Goal: Navigation & Orientation: Find specific page/section

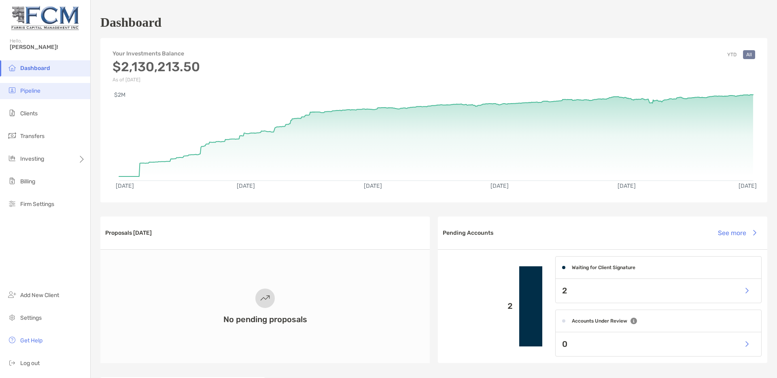
click at [32, 92] on span "Pipeline" at bounding box center [30, 90] width 20 height 7
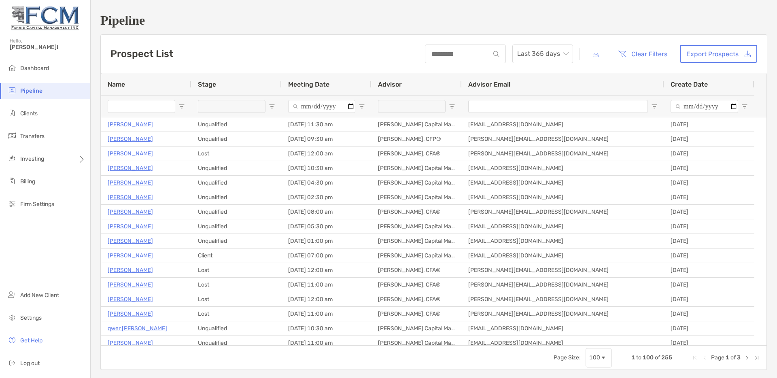
click at [454, 107] on span "Open Filter Menu" at bounding box center [452, 106] width 6 height 6
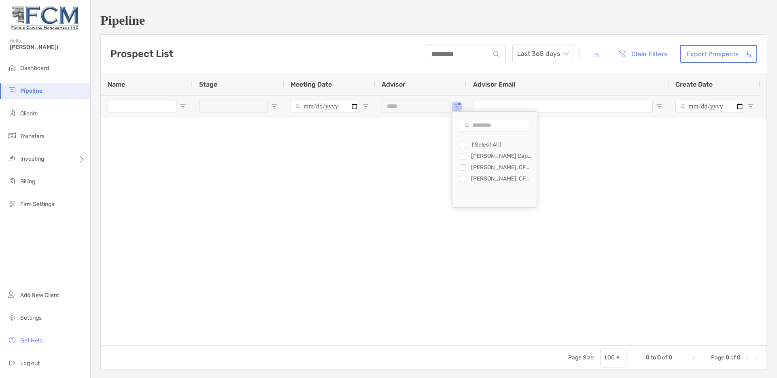
type input "**********"
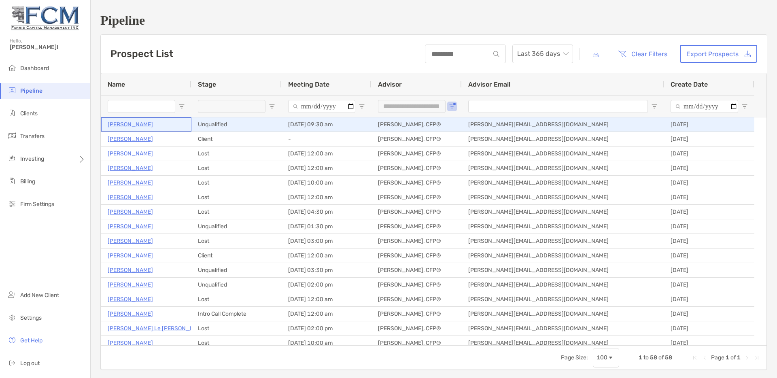
click at [122, 123] on p "[PERSON_NAME]" at bounding box center [130, 124] width 45 height 10
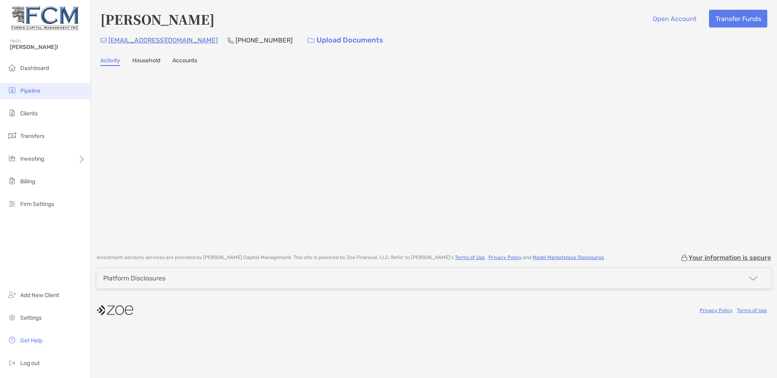
click at [30, 92] on span "Pipeline" at bounding box center [30, 90] width 20 height 7
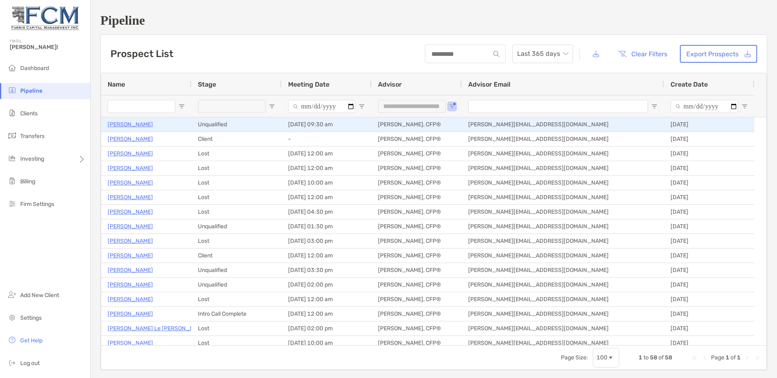
click at [129, 125] on p "[PERSON_NAME]" at bounding box center [130, 124] width 45 height 10
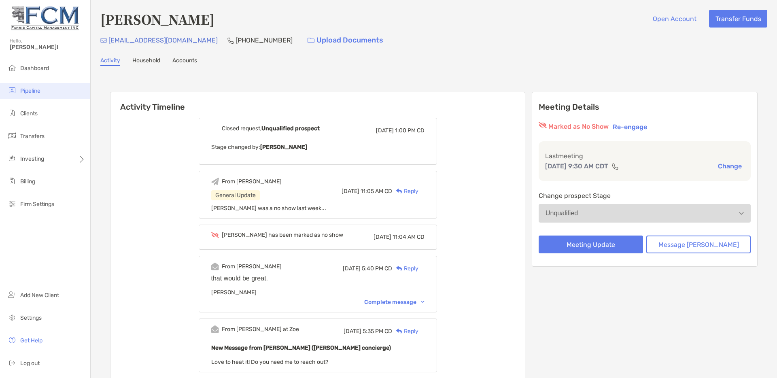
click at [29, 97] on li "Pipeline" at bounding box center [45, 91] width 90 height 16
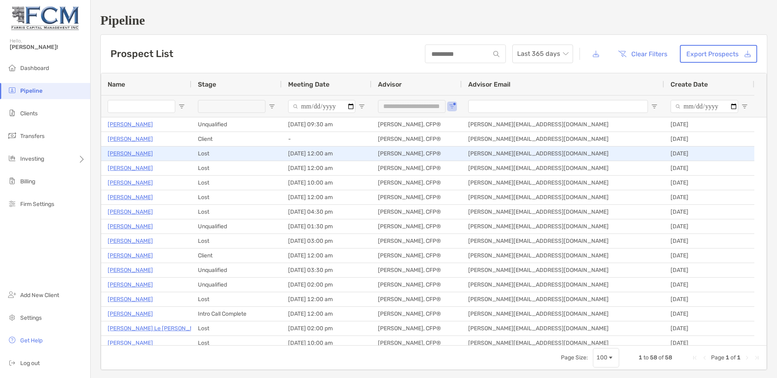
click at [125, 155] on p "[PERSON_NAME]" at bounding box center [130, 153] width 45 height 10
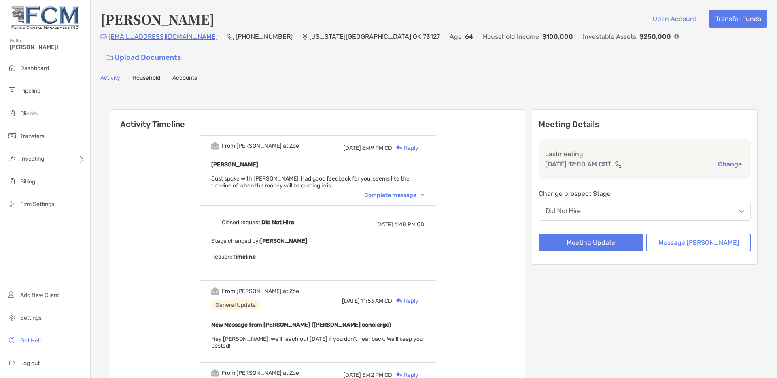
click at [401, 192] on div "Complete message" at bounding box center [394, 195] width 60 height 7
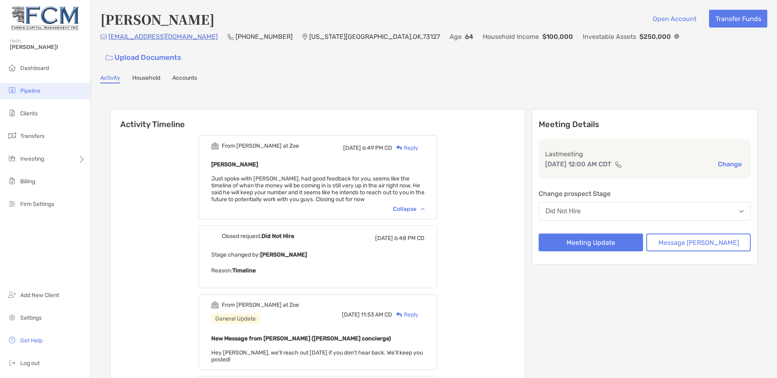
click at [34, 92] on span "Pipeline" at bounding box center [30, 90] width 20 height 7
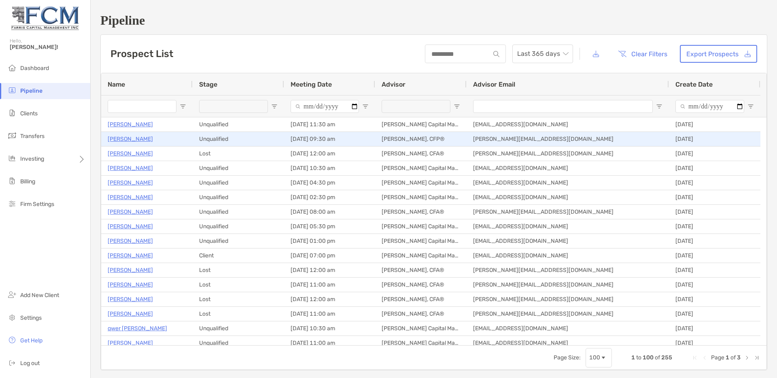
type input "**********"
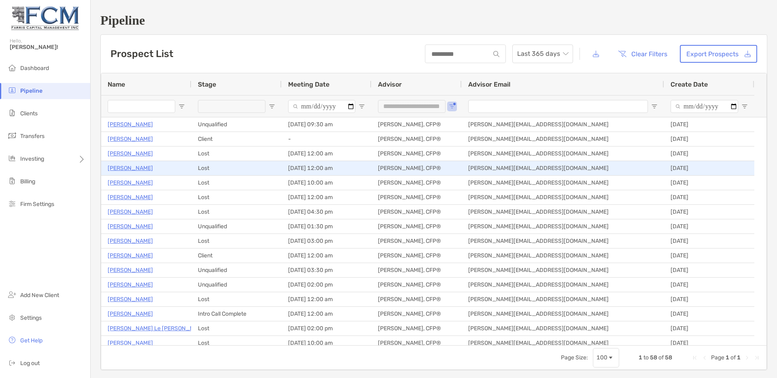
click at [132, 170] on p "[PERSON_NAME]" at bounding box center [130, 168] width 45 height 10
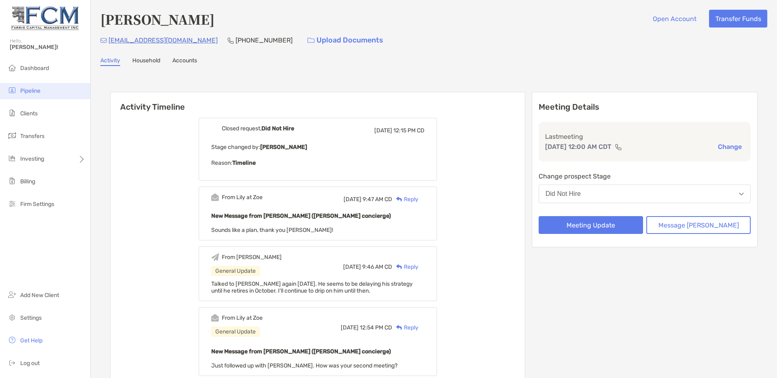
click at [30, 89] on span "Pipeline" at bounding box center [30, 90] width 20 height 7
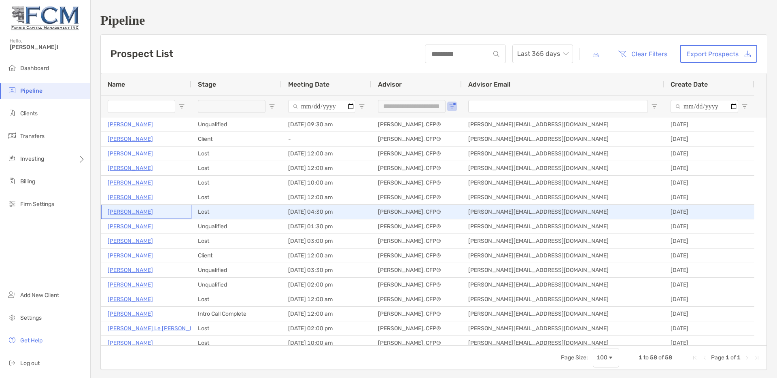
click at [130, 212] on p "[PERSON_NAME]" at bounding box center [130, 212] width 45 height 10
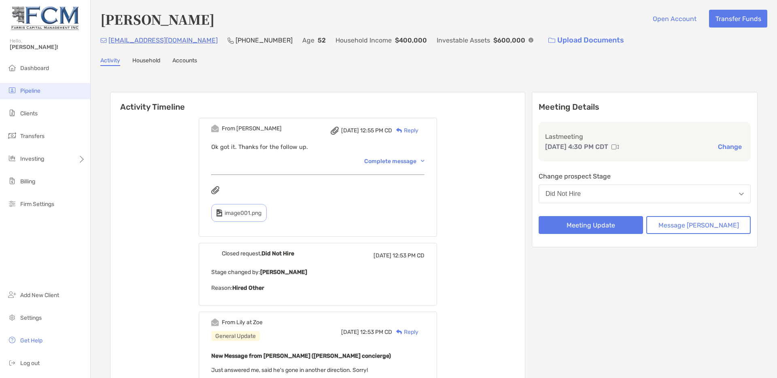
click at [39, 97] on li "Pipeline" at bounding box center [45, 91] width 90 height 16
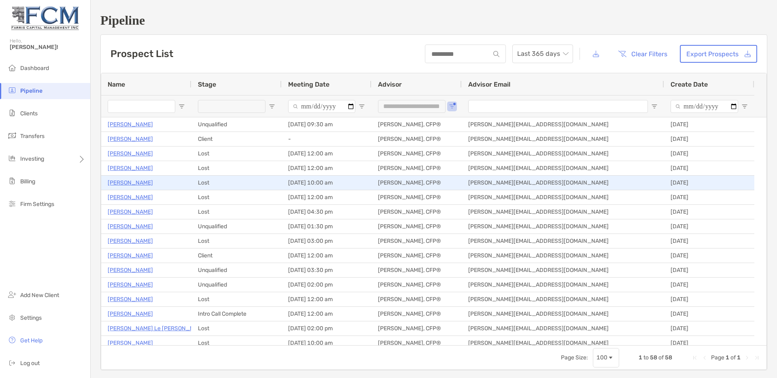
click at [123, 184] on p "[PERSON_NAME]" at bounding box center [130, 183] width 45 height 10
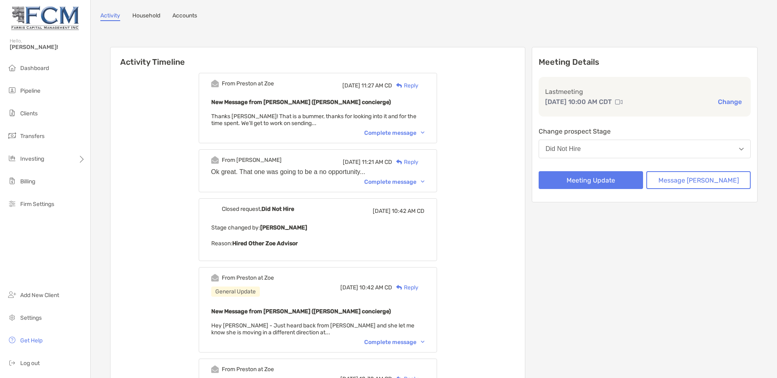
scroll to position [77, 0]
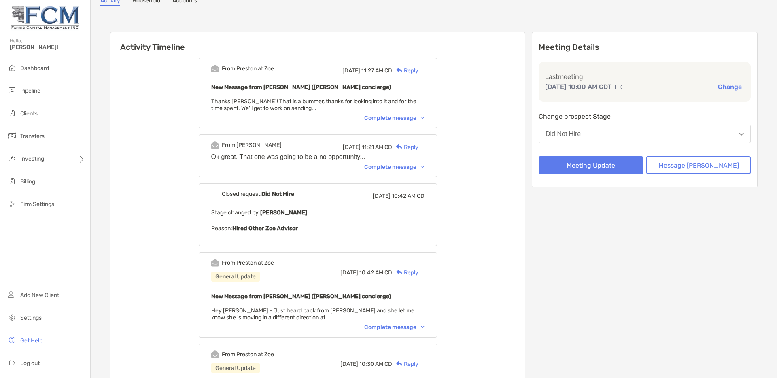
click at [412, 324] on div "Complete message" at bounding box center [394, 327] width 60 height 7
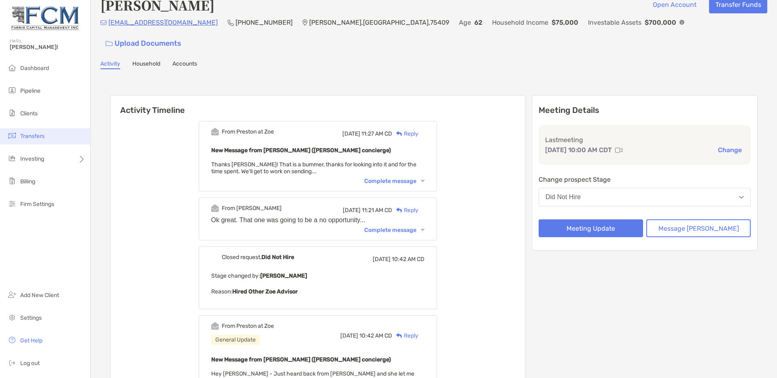
scroll to position [0, 0]
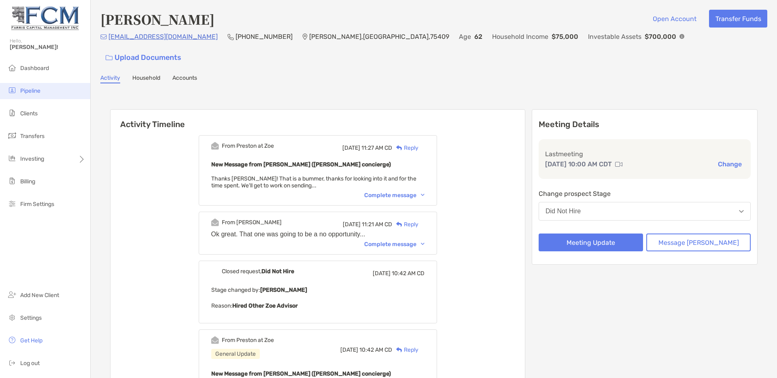
click at [36, 90] on span "Pipeline" at bounding box center [30, 90] width 20 height 7
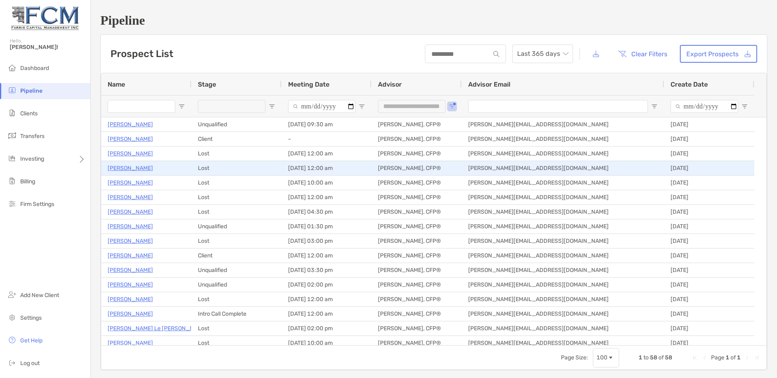
click at [123, 170] on p "[PERSON_NAME]" at bounding box center [130, 168] width 45 height 10
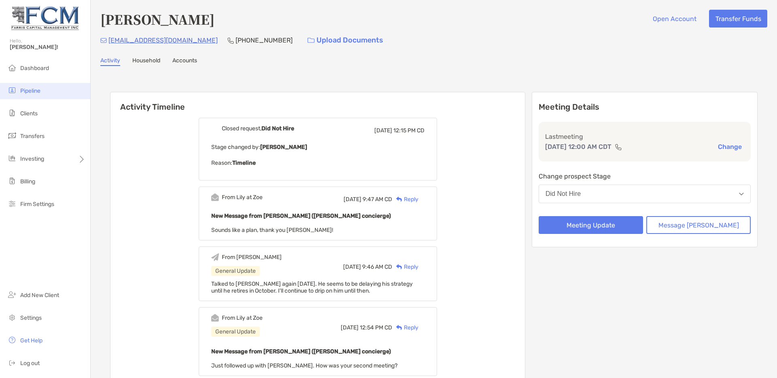
click at [28, 86] on li "Pipeline" at bounding box center [45, 91] width 90 height 16
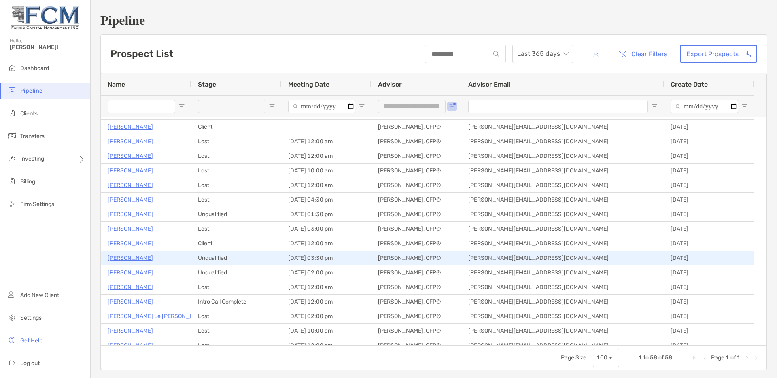
scroll to position [13, 0]
